Goal: Task Accomplishment & Management: Use online tool/utility

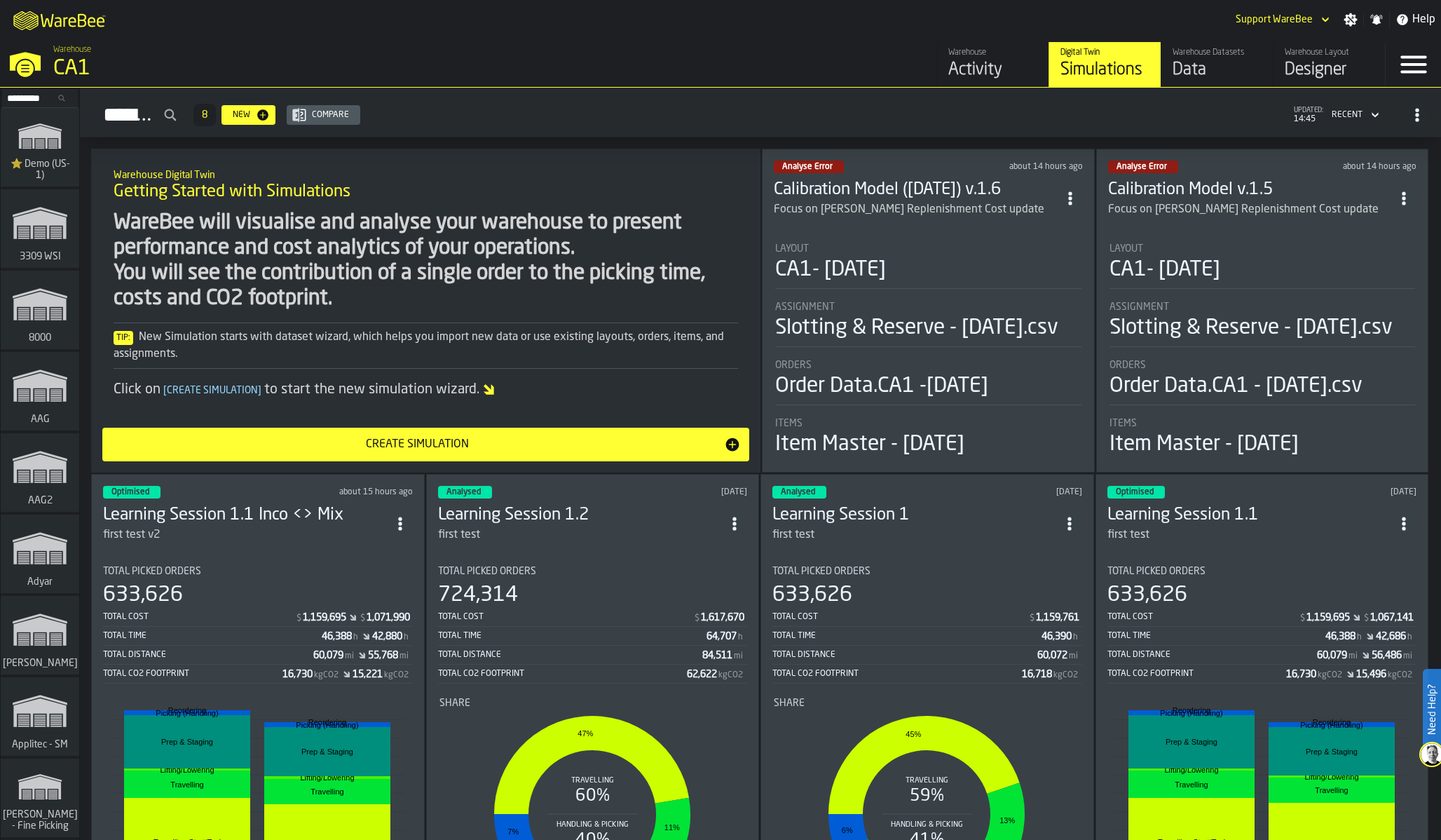
click at [1304, 64] on div "Designer" at bounding box center [1329, 70] width 89 height 23
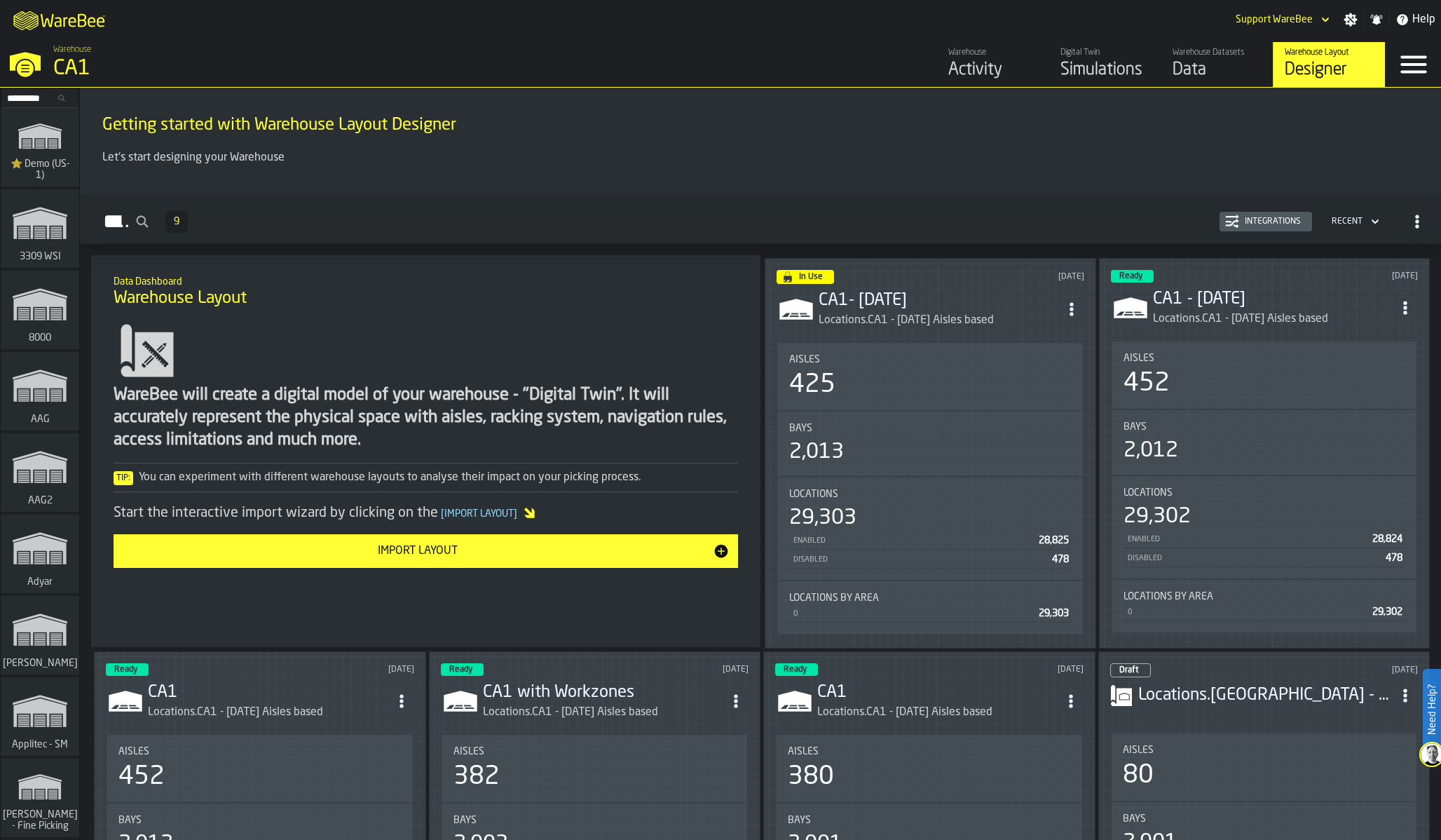
click at [335, 330] on div "WareBee will create a digital model of your warehouse - "Digital Twin". It will…" at bounding box center [425, 442] width 625 height 251
click at [1216, 143] on div "Getting started with Warehouse Layout Designer" at bounding box center [760, 124] width 1339 height 47
click at [1140, 191] on div "Getting started with Warehouse Layout Designer Let's start designing your Wareh…" at bounding box center [760, 140] width 1361 height 106
click at [1066, 302] on icon "ItemListCard-DashboardItemContainer" at bounding box center [1071, 308] width 14 height 14
click at [1048, 369] on div "Edit in Designer" at bounding box center [1038, 368] width 78 height 17
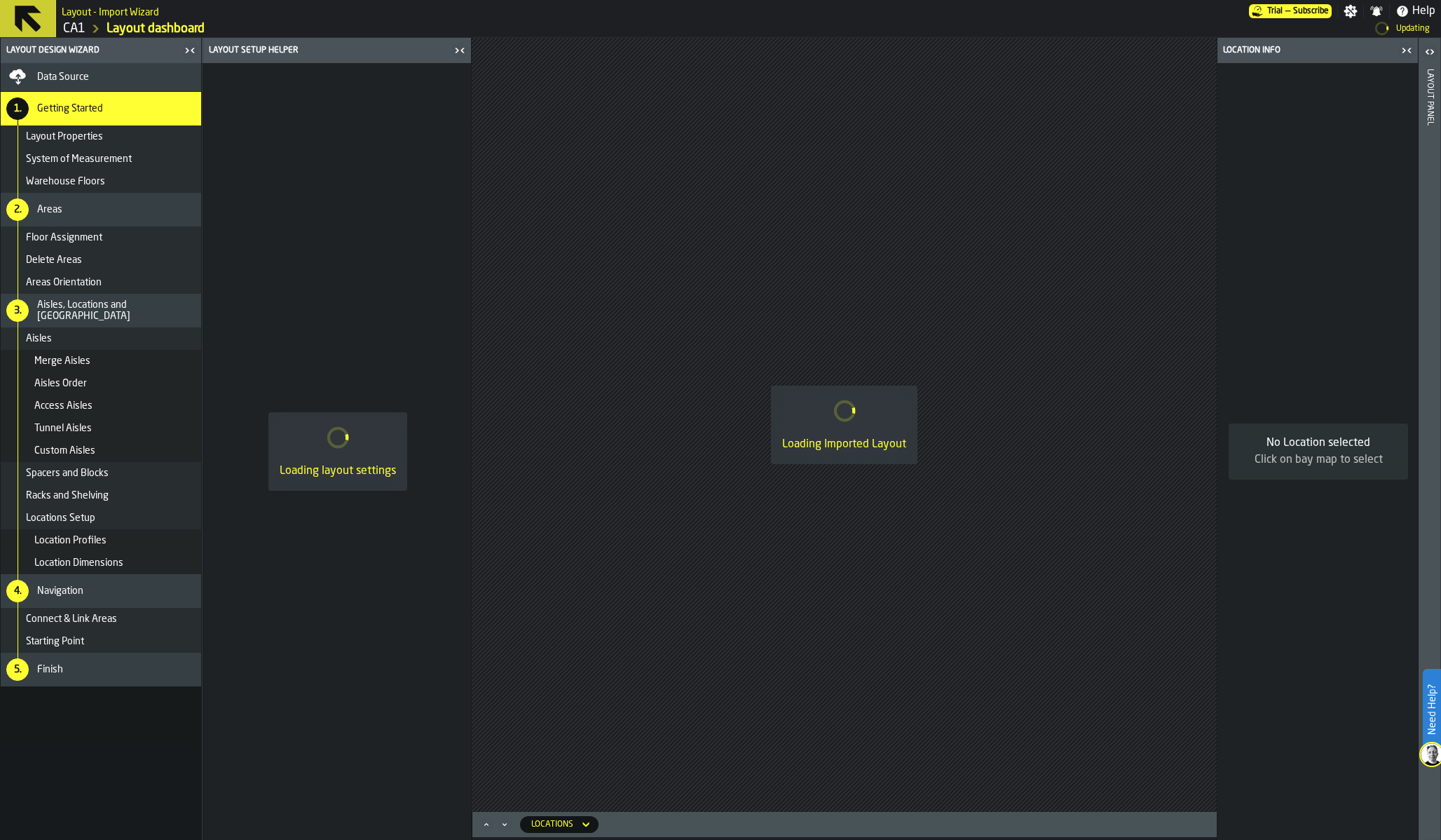
click at [1054, 178] on div "Loading Imported Layout" at bounding box center [845, 425] width 746 height 774
click at [128, 25] on link "Layout dashboard" at bounding box center [155, 28] width 98 height 15
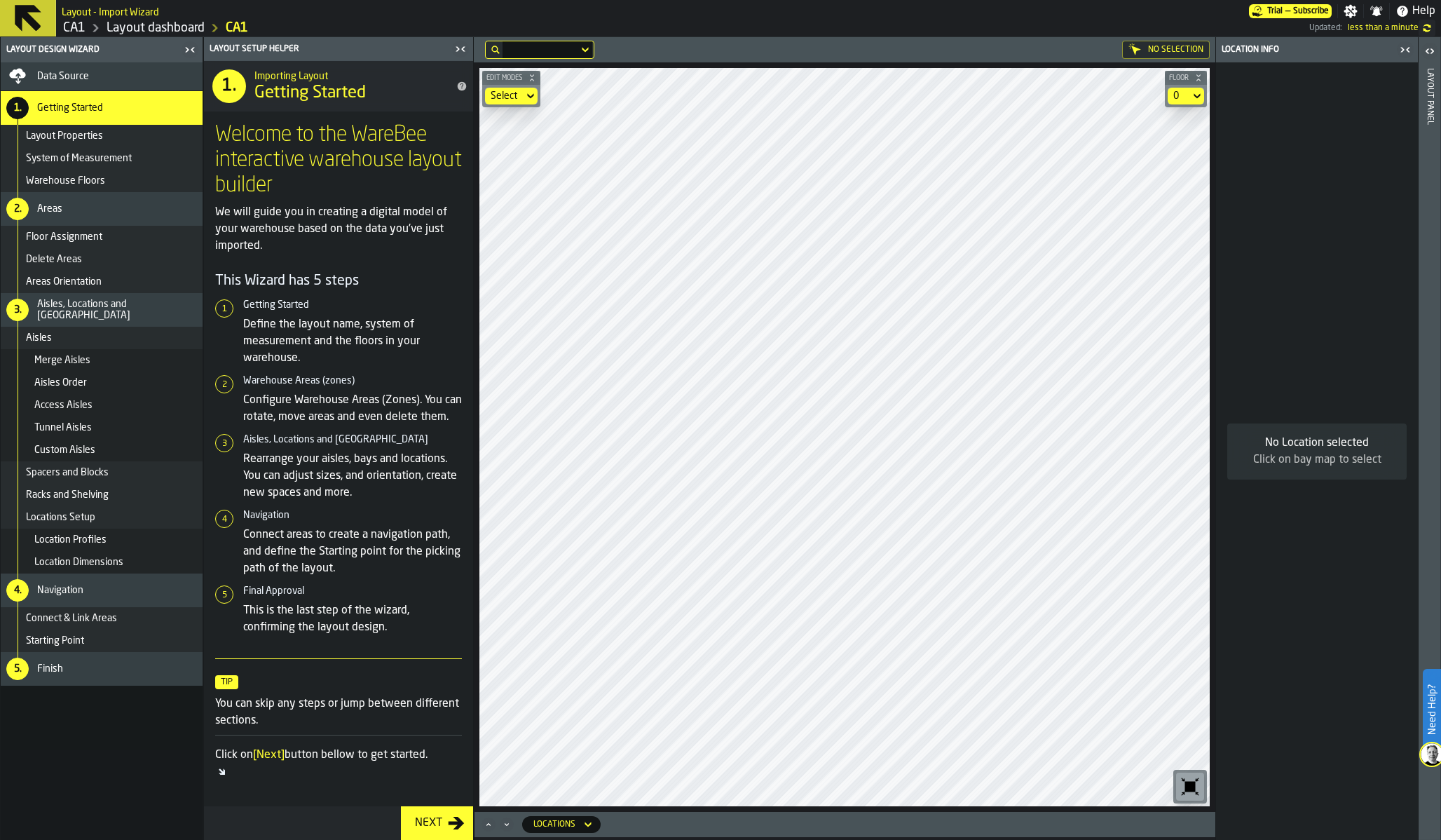
click at [146, 78] on div "Data Source" at bounding box center [117, 76] width 160 height 11
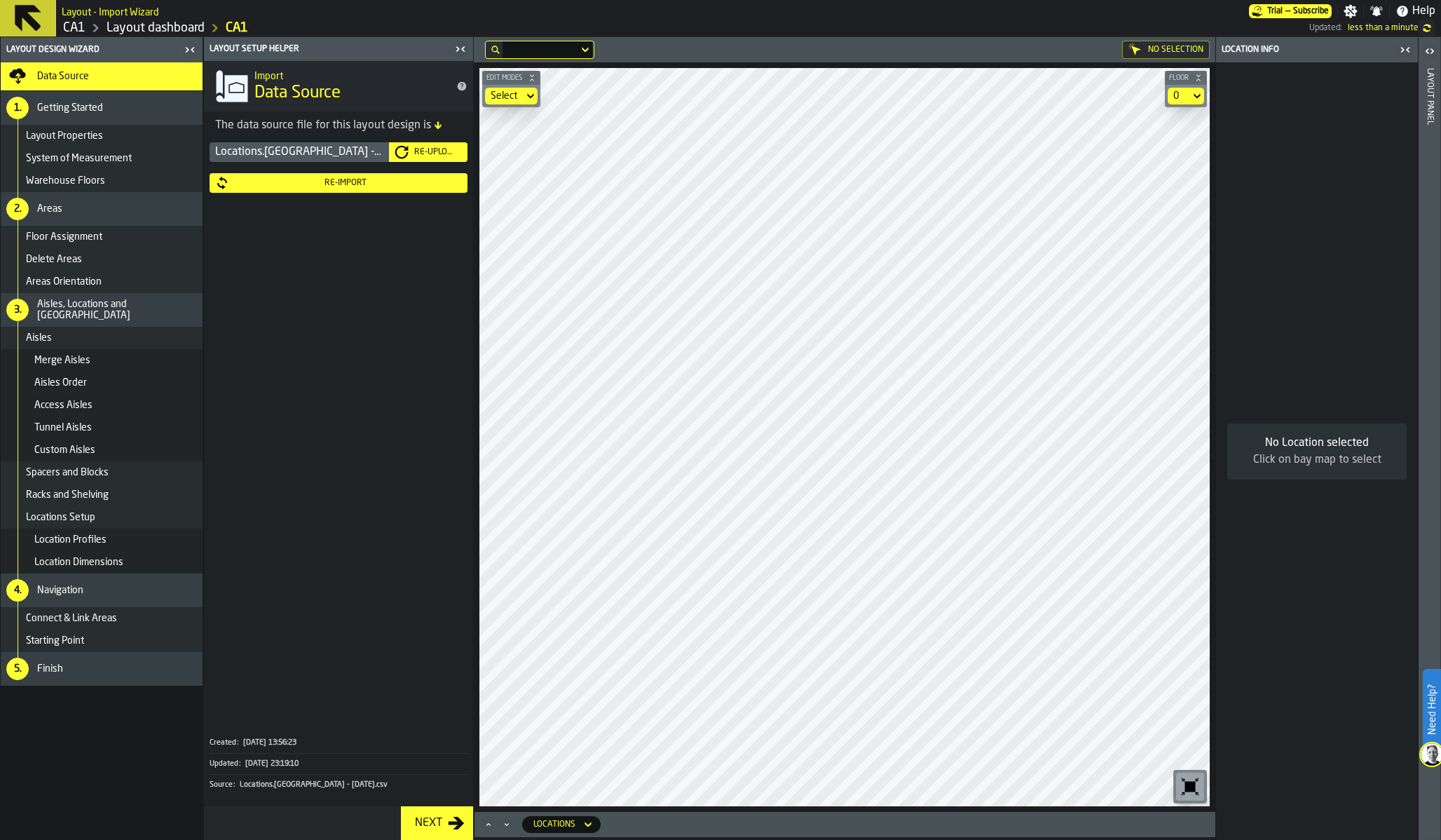
click at [314, 181] on div "Re-Import" at bounding box center [345, 183] width 233 height 10
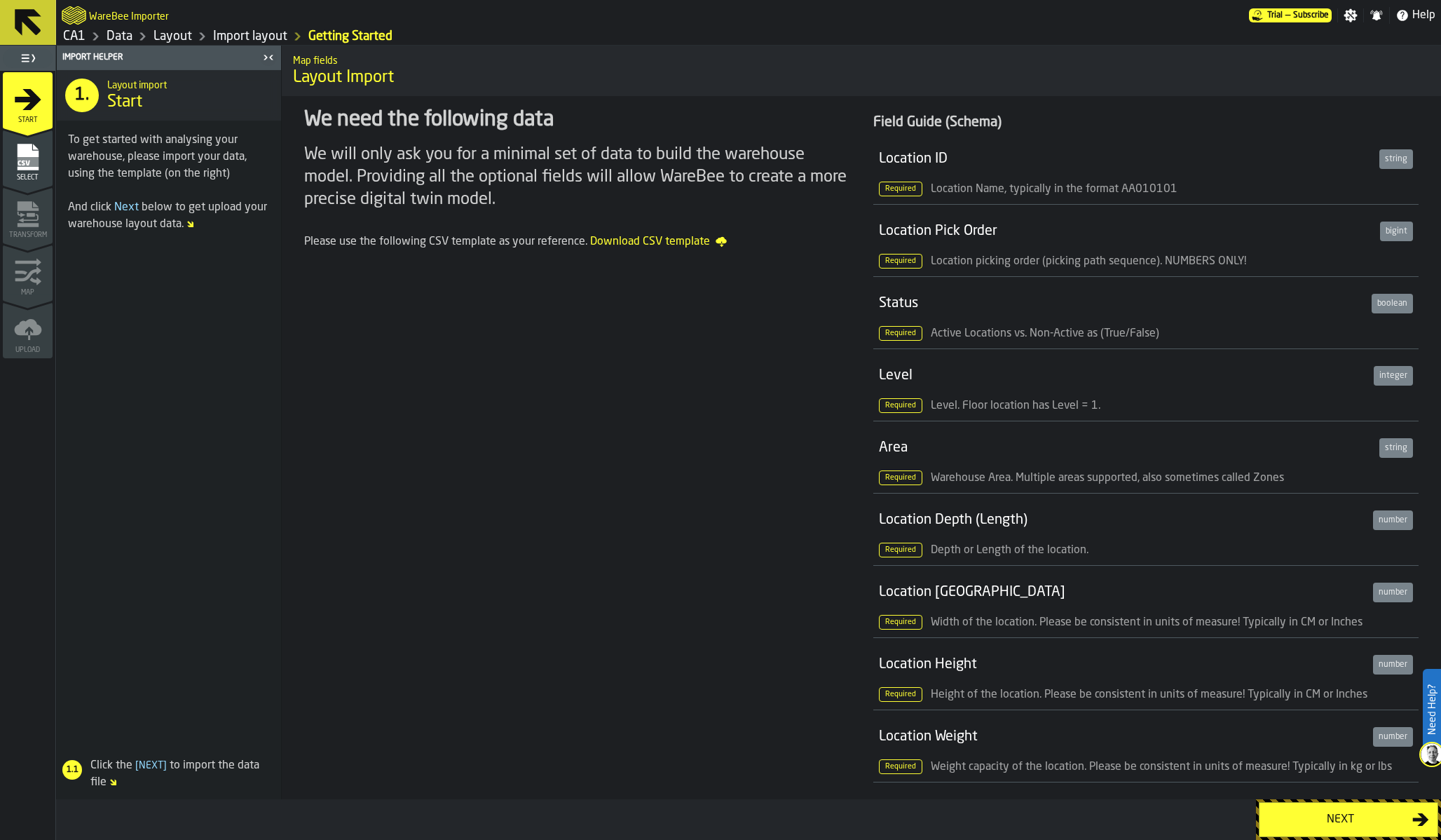
click at [32, 174] on span "Select" at bounding box center [27, 177] width 50 height 7
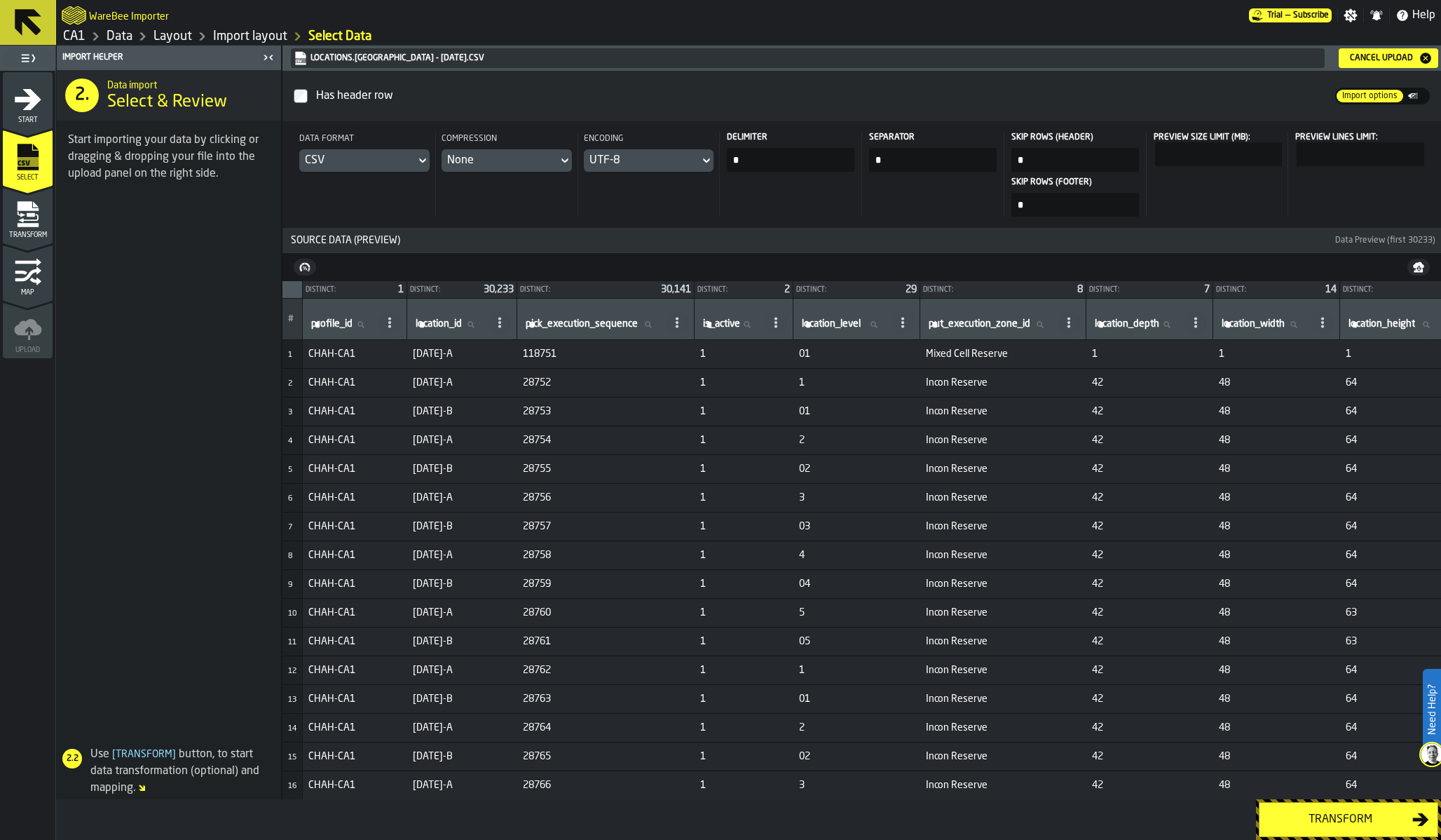
click at [164, 244] on span at bounding box center [168, 466] width 225 height 535
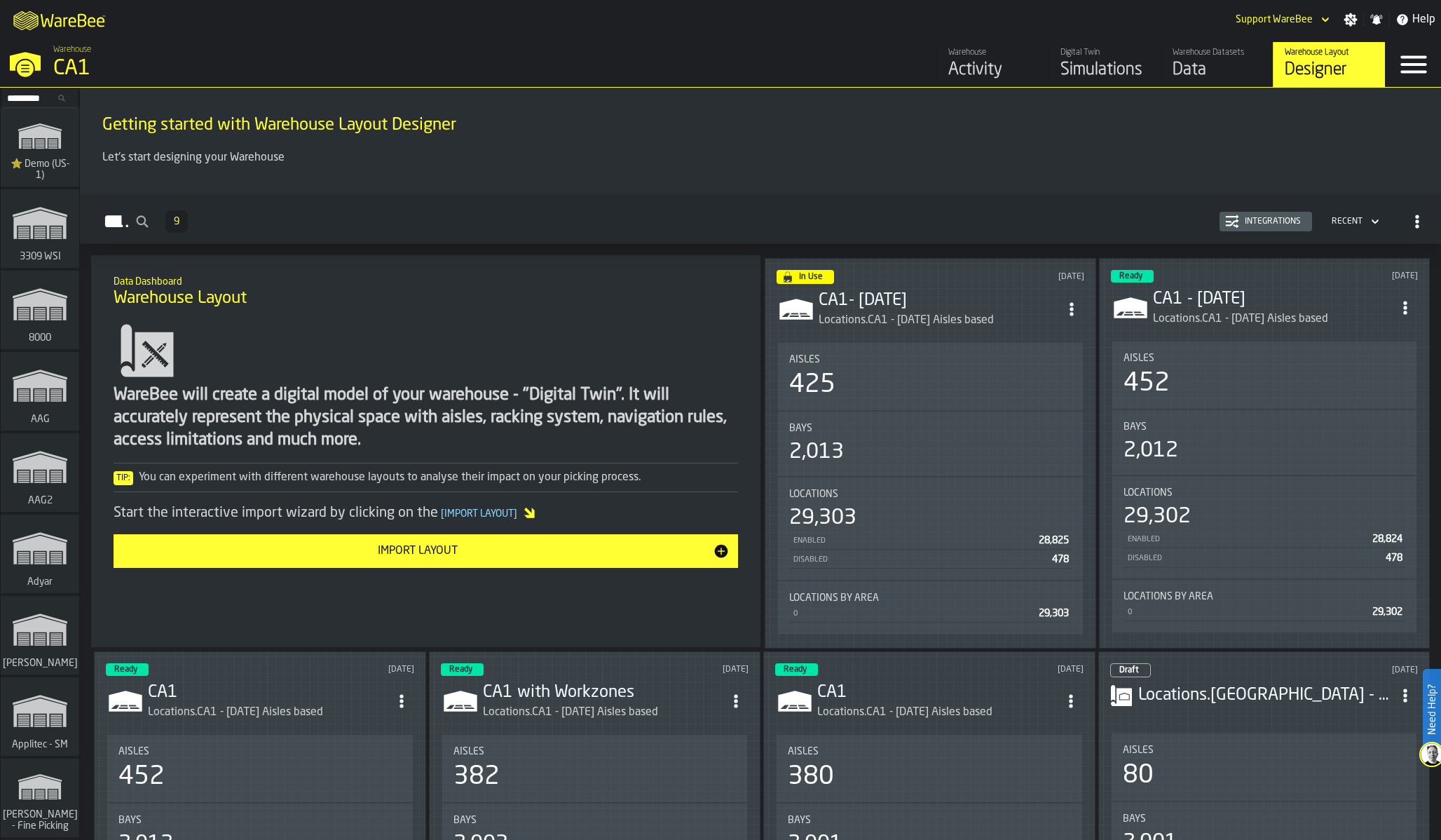
click at [1222, 81] on div "Data" at bounding box center [1217, 70] width 89 height 23
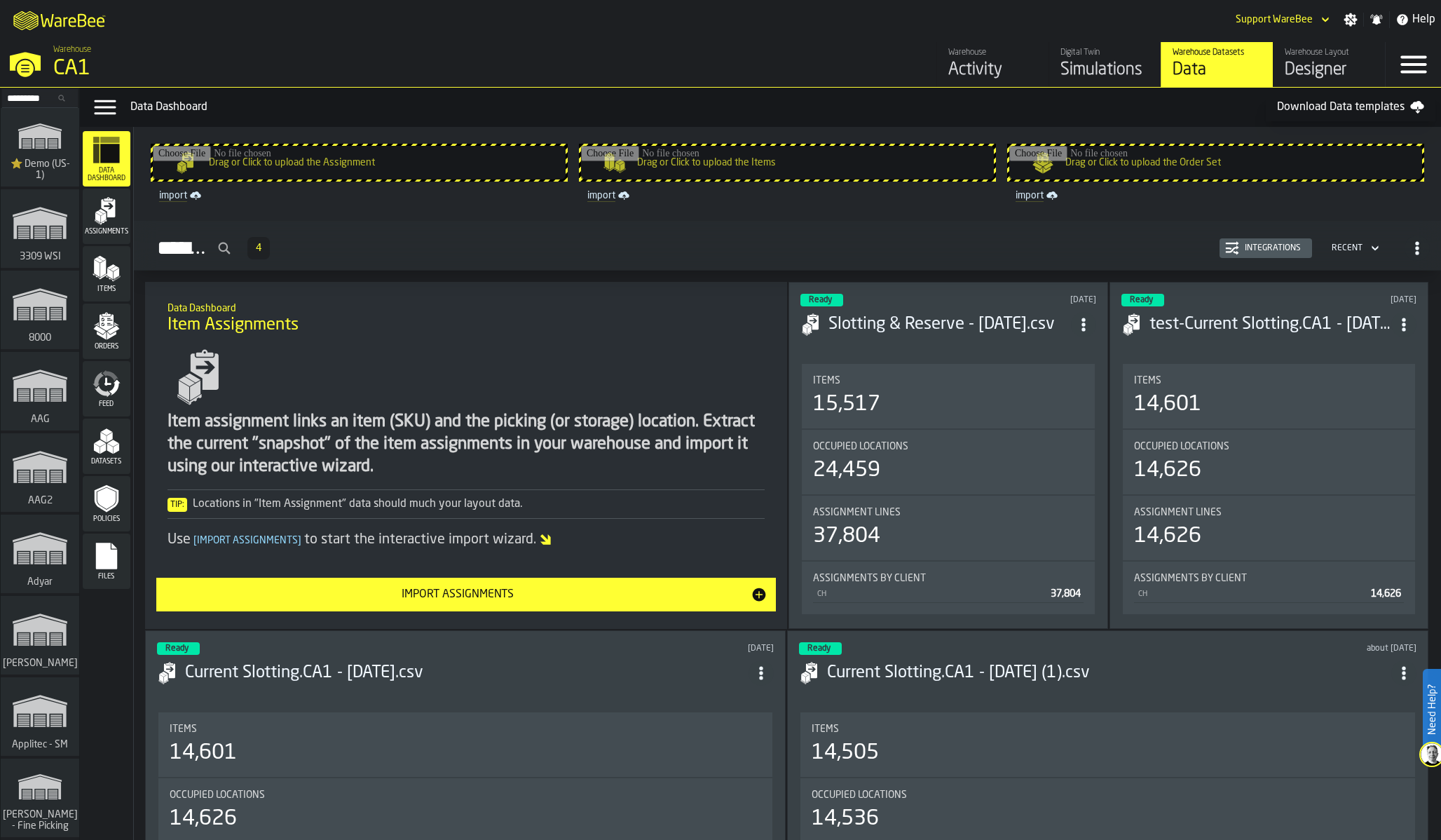
click at [102, 565] on rect "menu Files" at bounding box center [106, 560] width 21 height 10
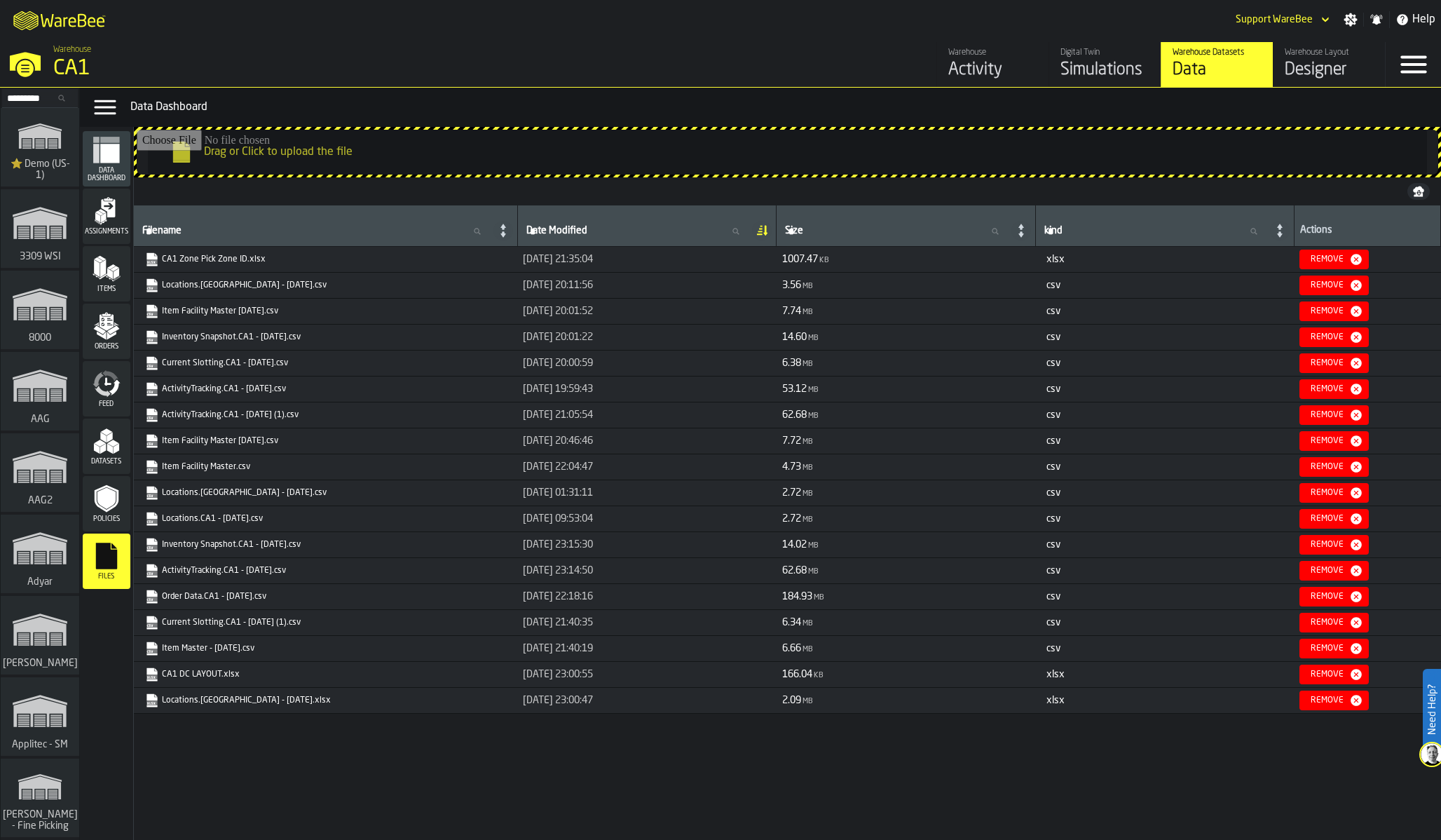
click at [1326, 77] on div "Designer" at bounding box center [1329, 70] width 89 height 23
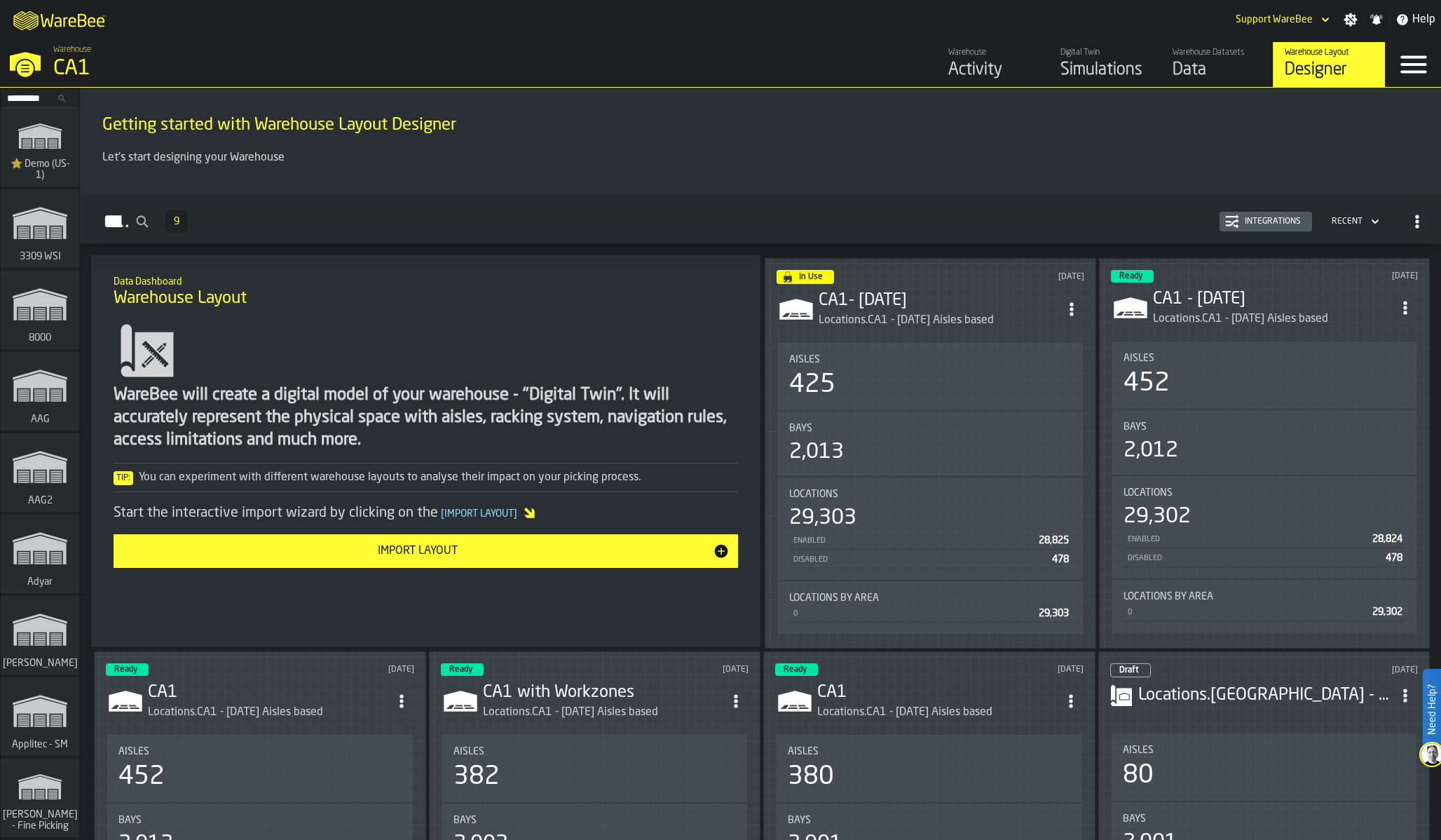
click at [1260, 215] on div "Integrations" at bounding box center [1266, 221] width 81 height 14
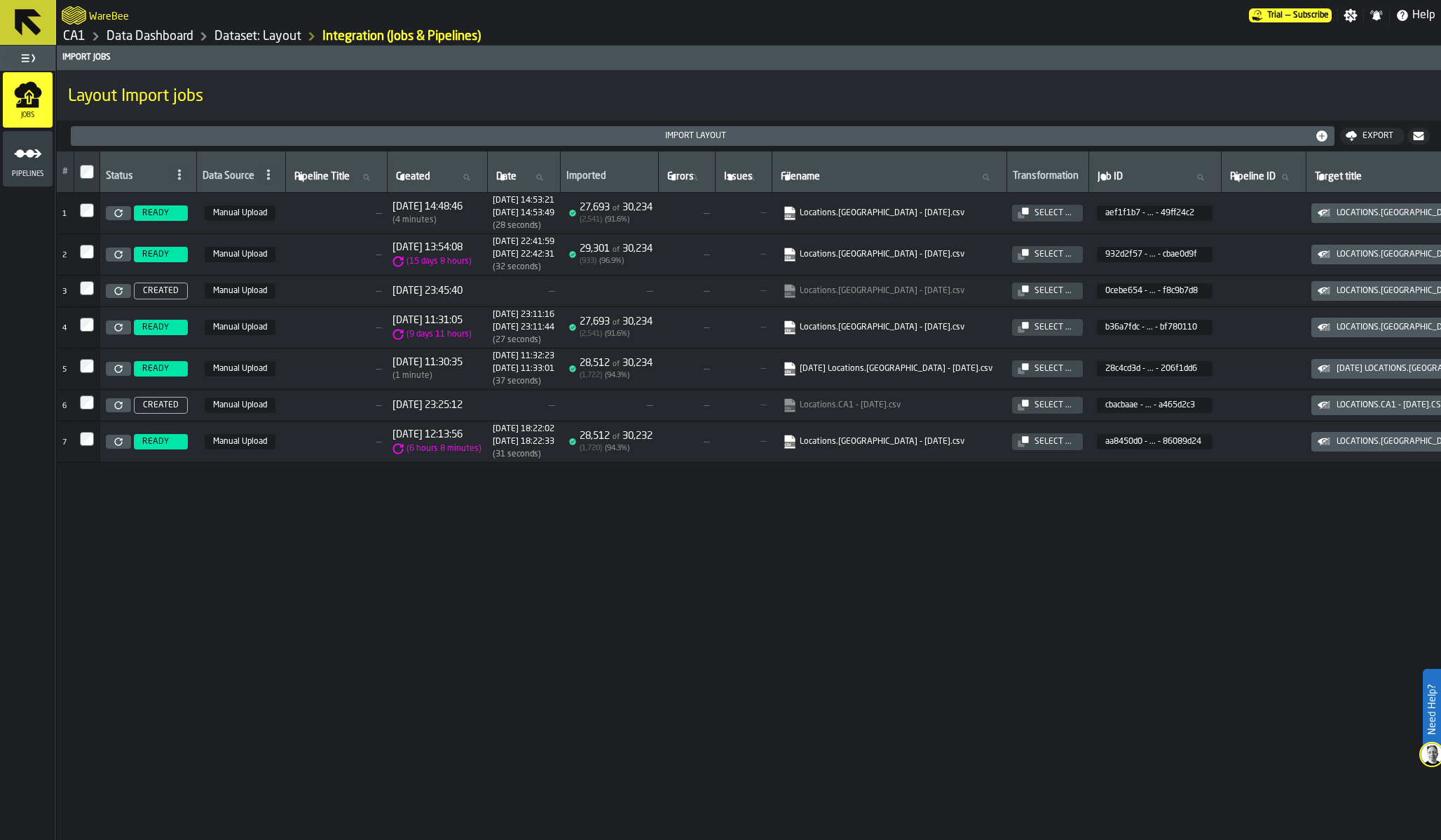
click at [795, 215] on rect "link-to-https://s3.eu-west-1.amazonaws.com/import.app.warebee.com/aef1f1b7-720a…" at bounding box center [790, 215] width 11 height 5
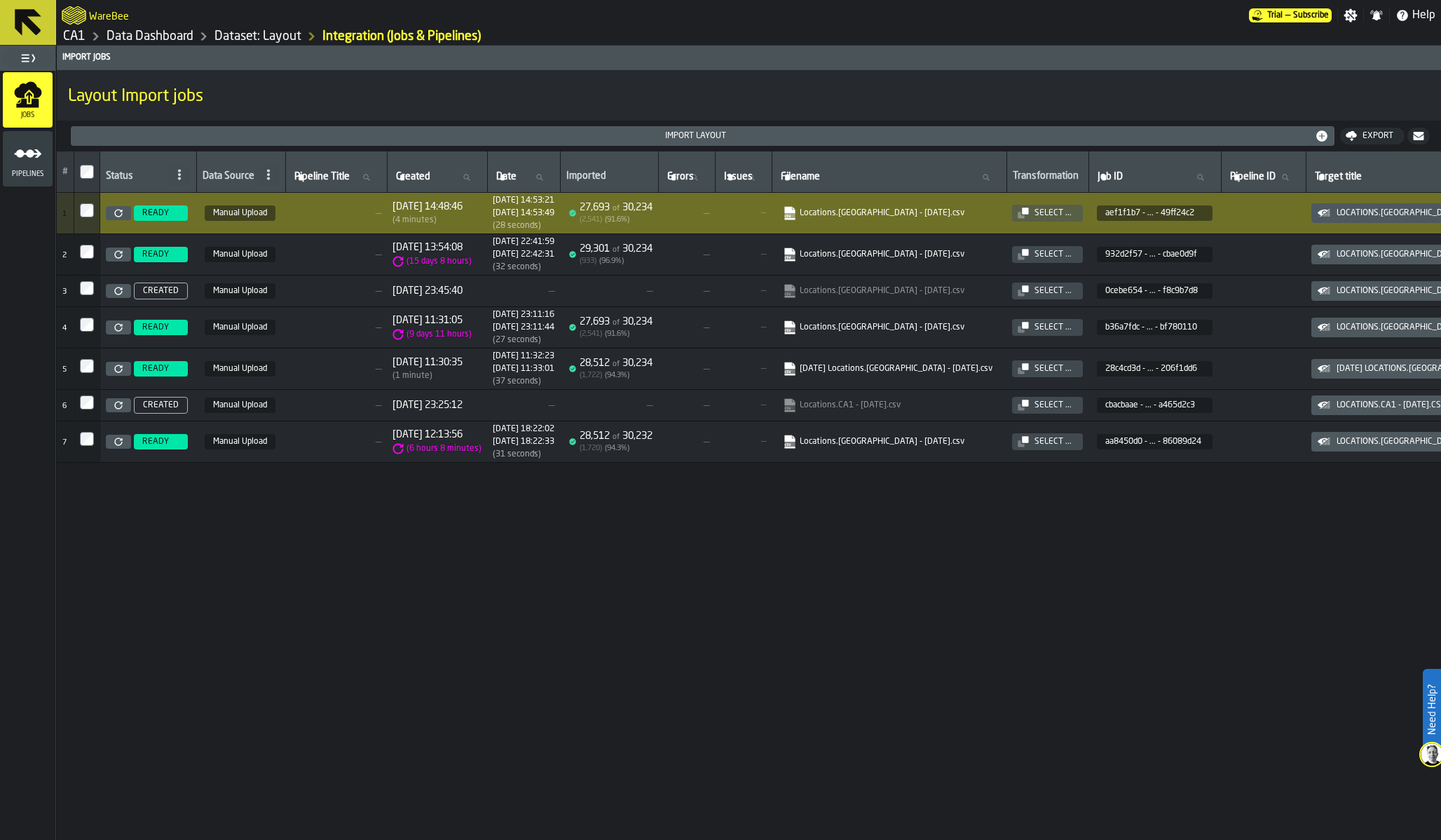
click at [1036, 611] on div "# Status Data Source Pipeline Title Pipeline Title Created Created Date Date Im…" at bounding box center [748, 536] width 1385 height 770
click at [1064, 207] on button "Select ..." at bounding box center [1047, 213] width 71 height 17
click at [263, 41] on link "Dataset: Layout" at bounding box center [258, 36] width 87 height 15
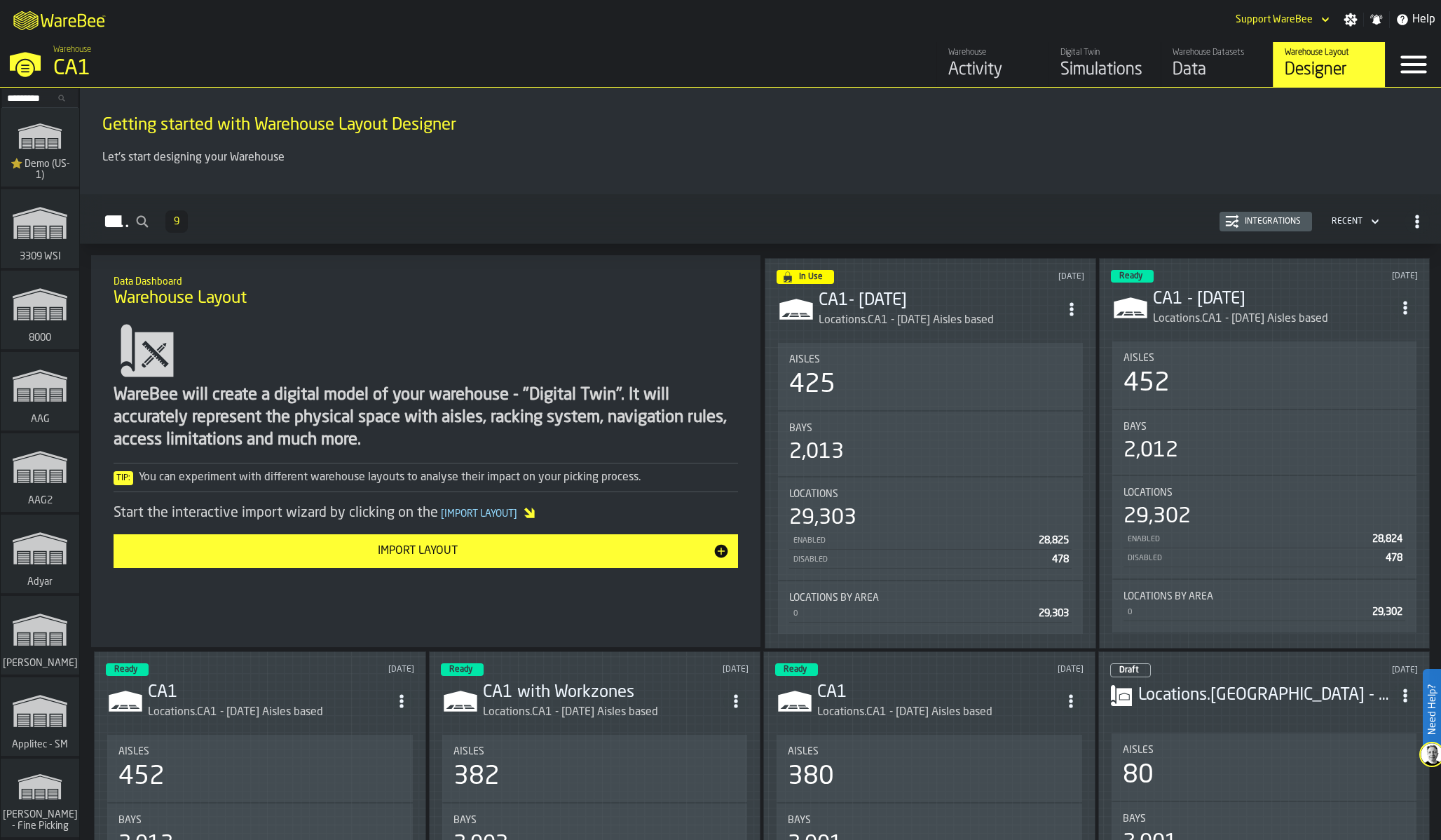
click at [1266, 219] on div "Integrations" at bounding box center [1273, 221] width 67 height 10
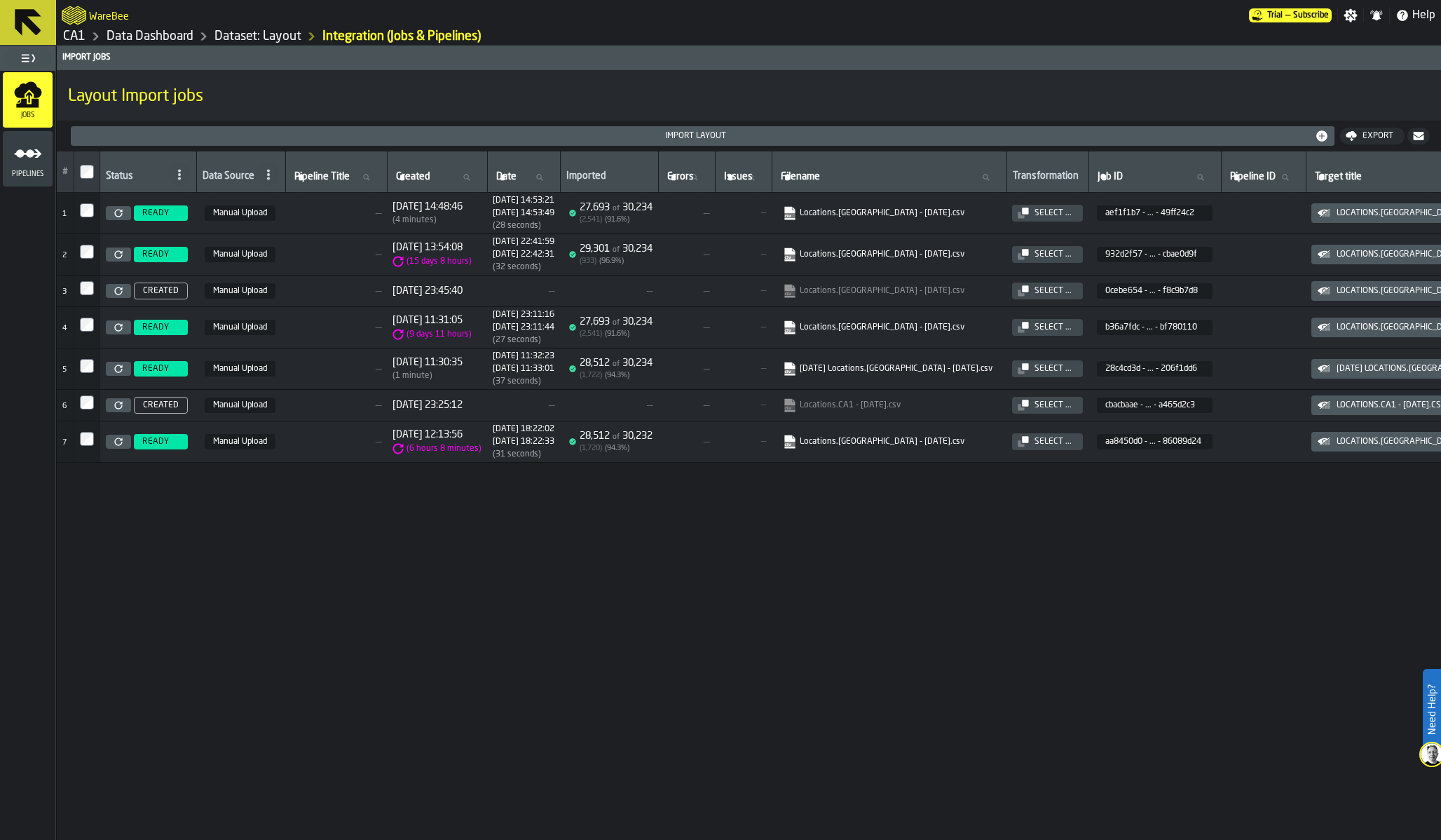
click at [276, 33] on link "Dataset: Layout" at bounding box center [258, 36] width 87 height 15
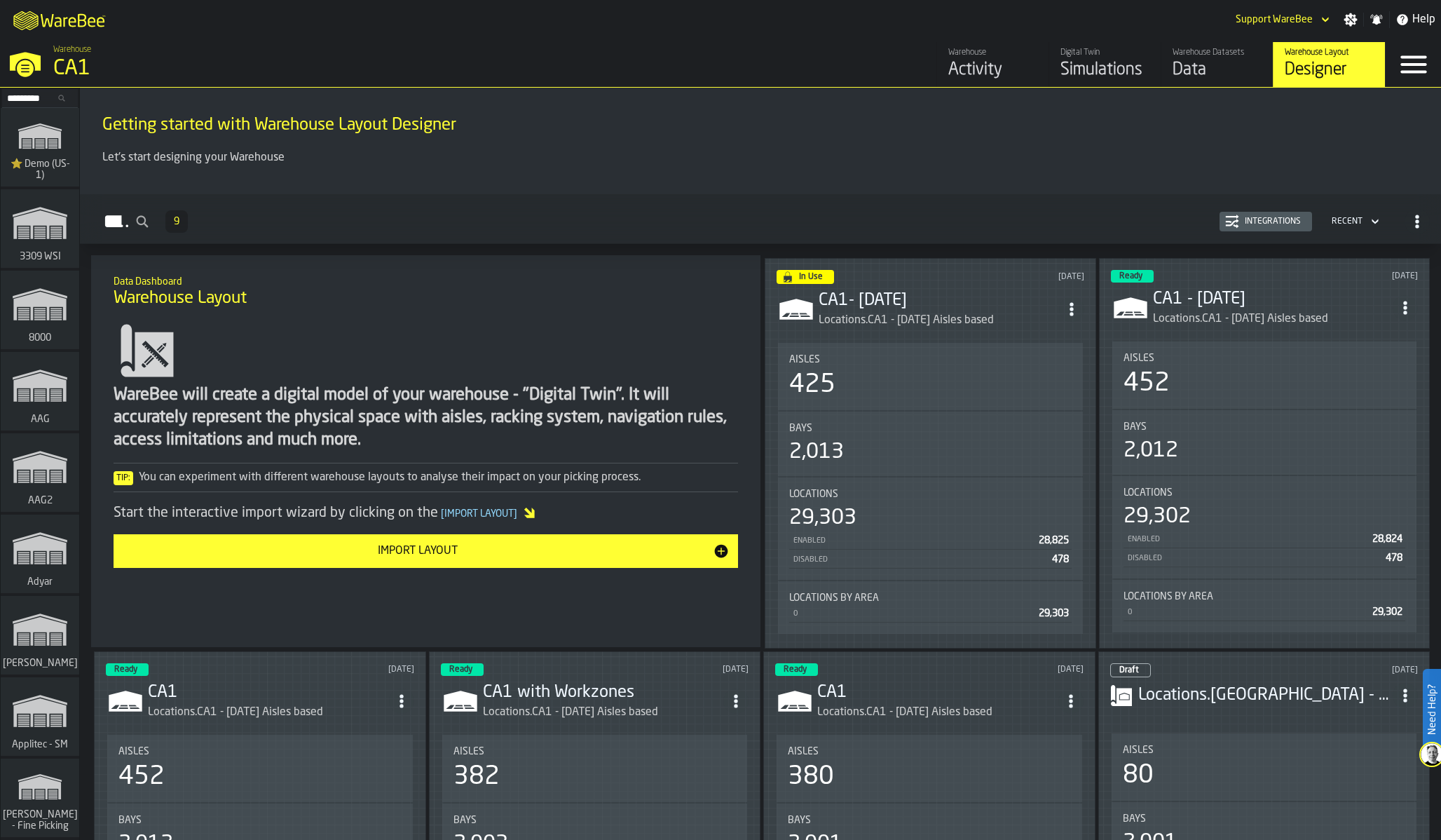
click at [1196, 56] on div "Warehouse Datasets" at bounding box center [1217, 52] width 89 height 10
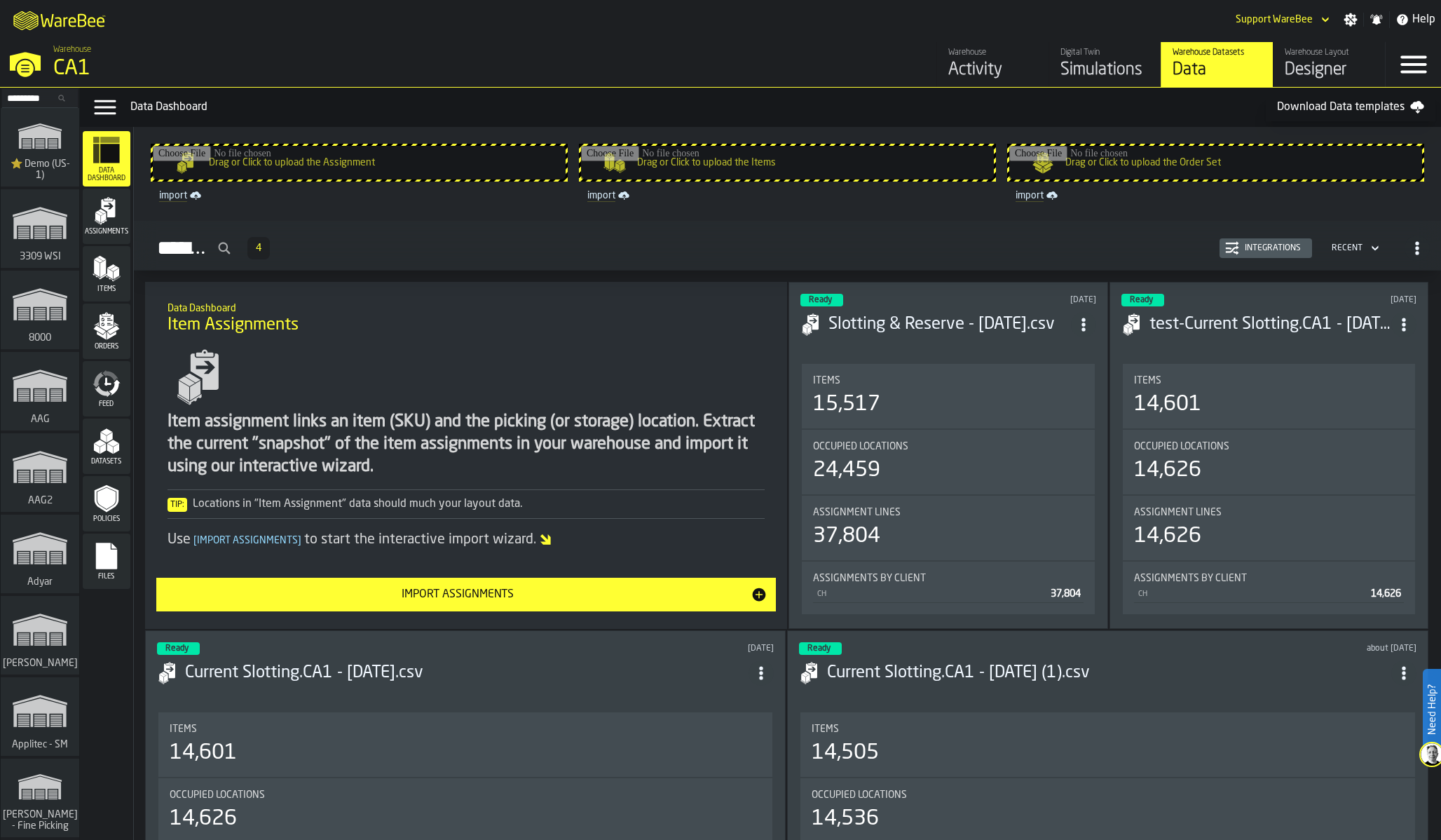
click at [116, 553] on icon "menu Files" at bounding box center [106, 555] width 21 height 26
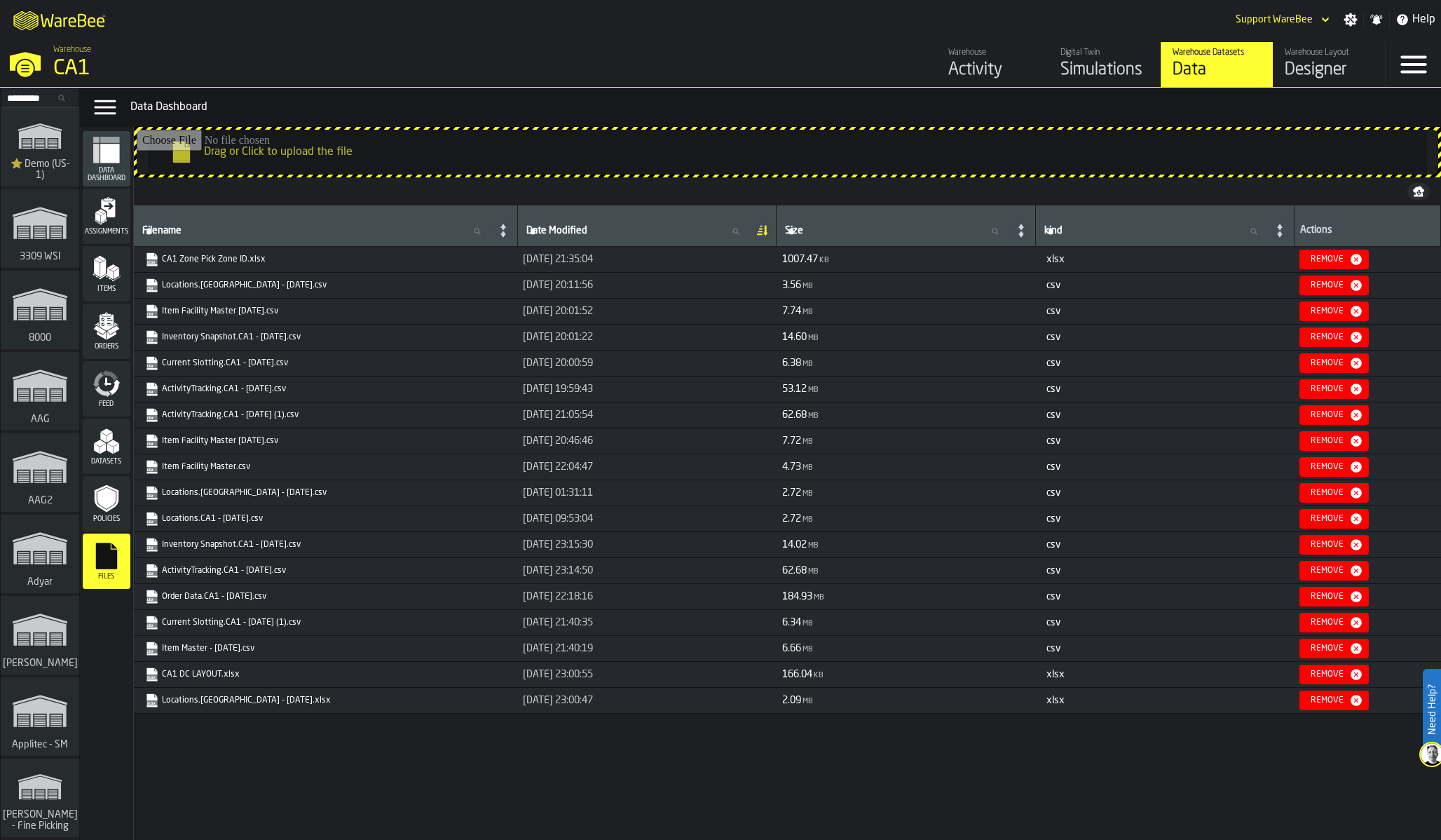
click at [105, 513] on div "Policies" at bounding box center [106, 504] width 47 height 38
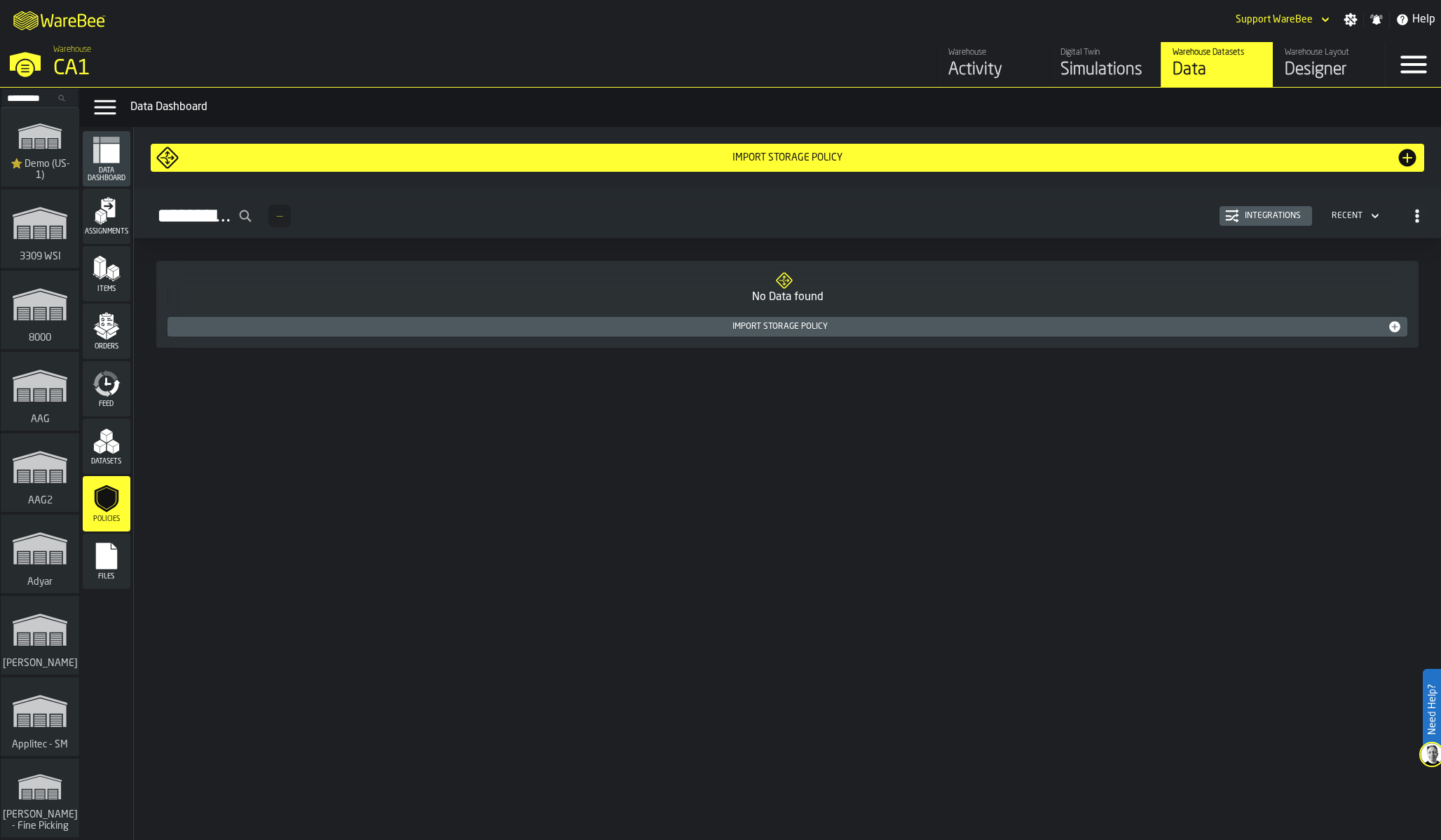
click at [108, 460] on span "Datasets" at bounding box center [106, 461] width 47 height 7
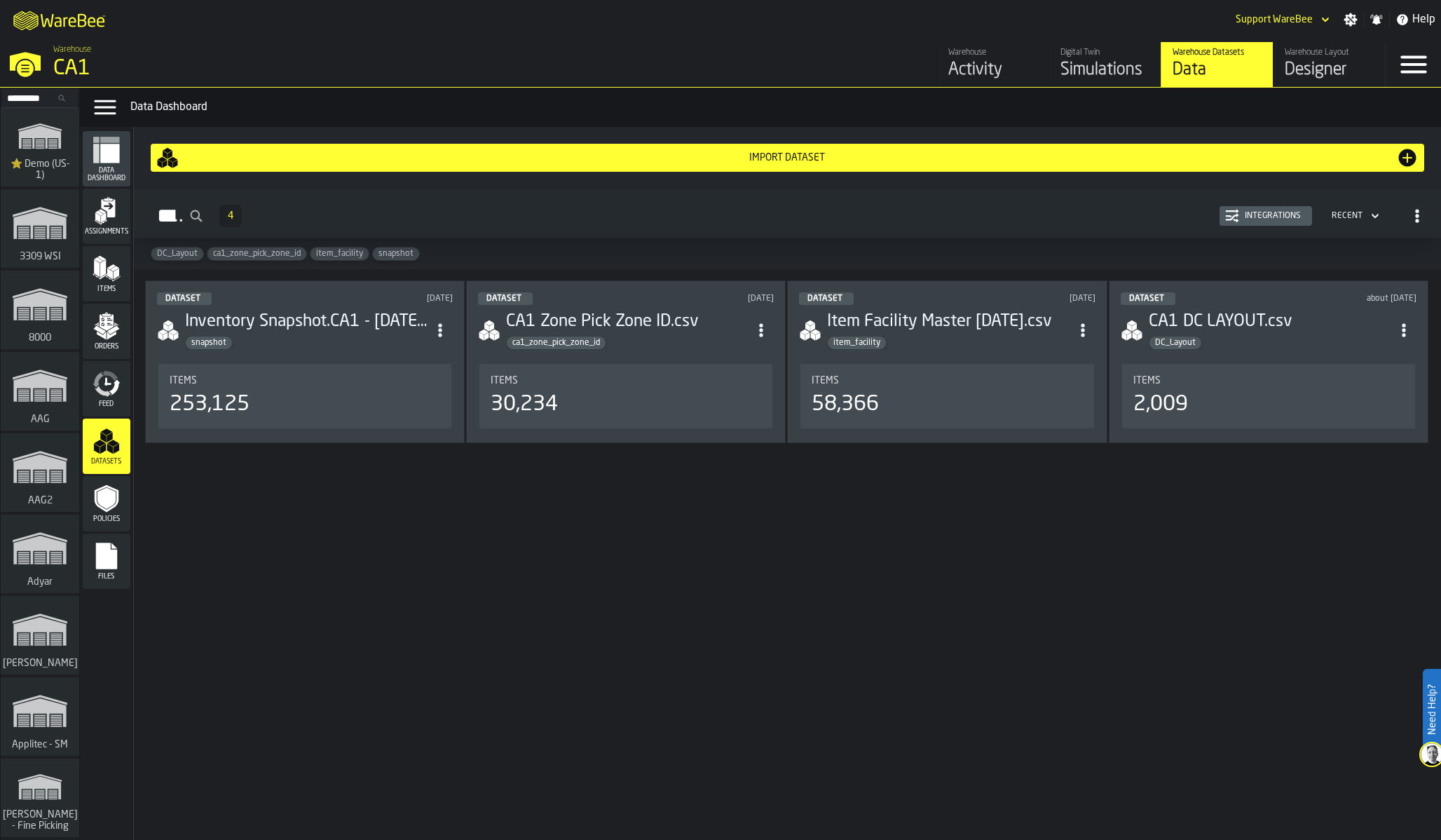
click at [1206, 359] on div "Dataset about [DATE] CA1 DC LAYOUT.csv DC_Layout Items 2,009" at bounding box center [1269, 361] width 320 height 163
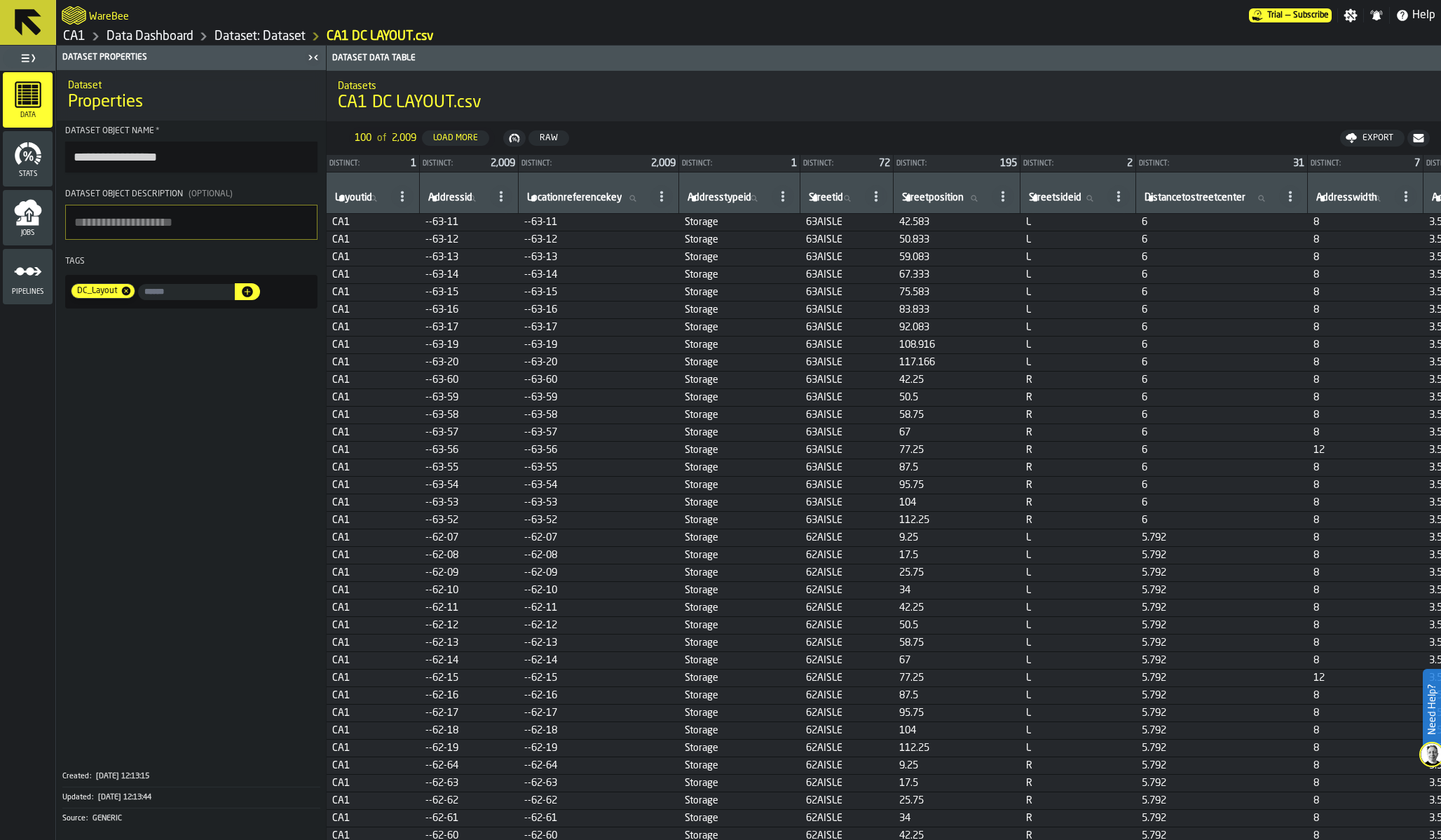
click at [274, 32] on link "Dataset: Dataset" at bounding box center [260, 36] width 91 height 15
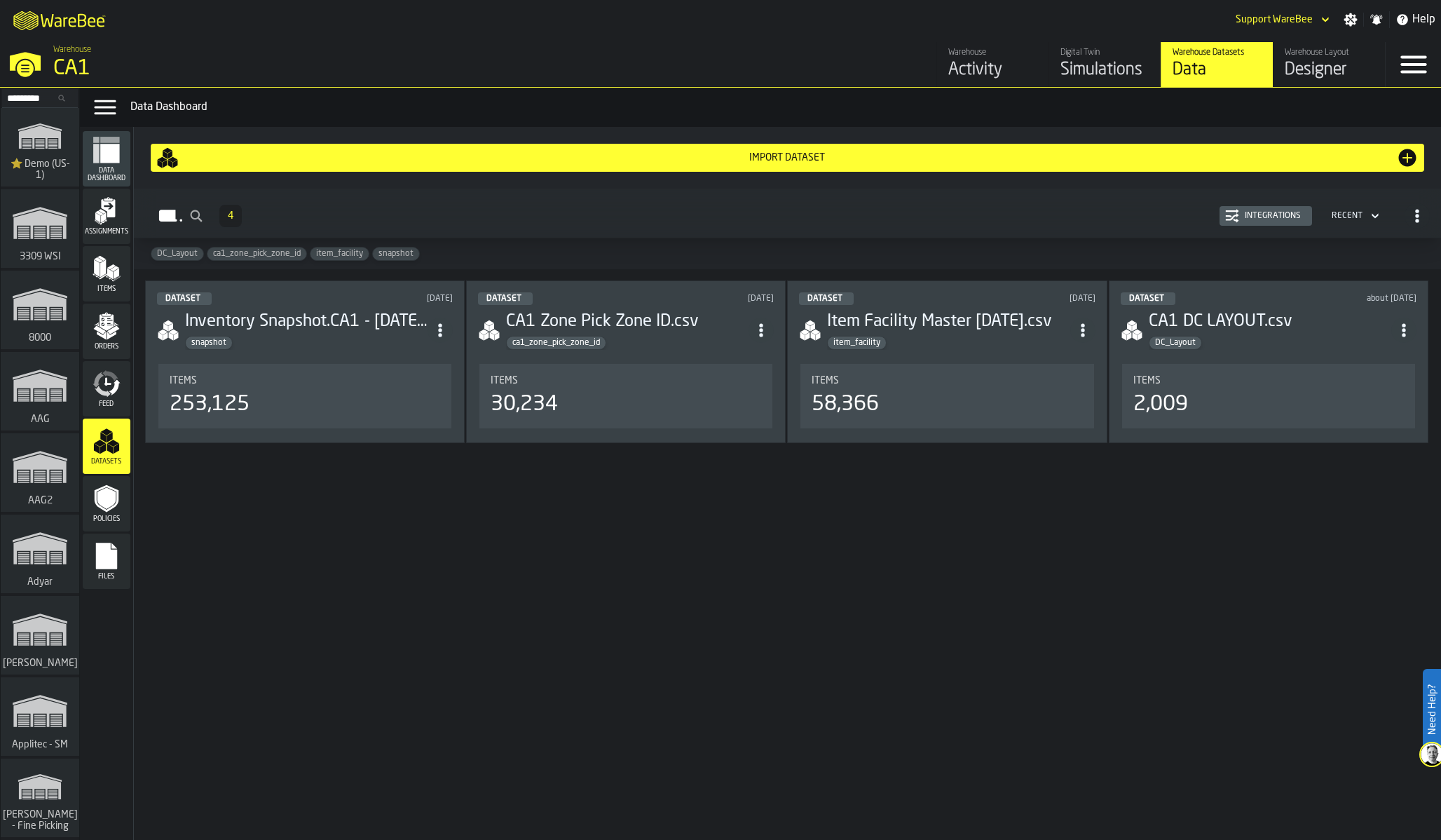
click at [1271, 215] on div "Integrations" at bounding box center [1273, 215] width 67 height 10
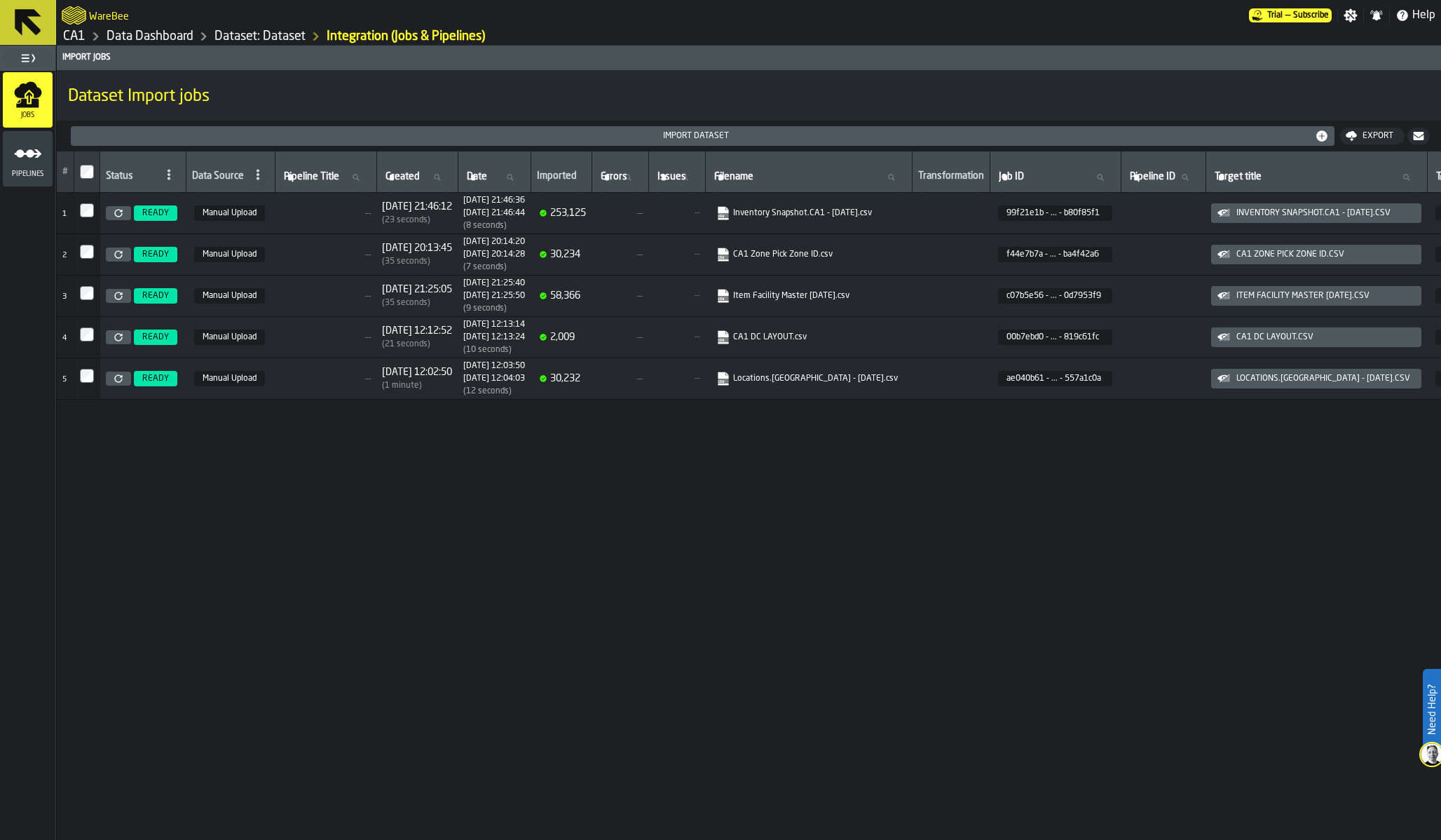
click at [724, 338] on icon "link-to-https://s3.eu-west-1.amazonaws.com/import.app.warebee.com/00b7ebd0-48bb…" at bounding box center [718, 334] width 8 height 11
